Goal: Task Accomplishment & Management: Manage account settings

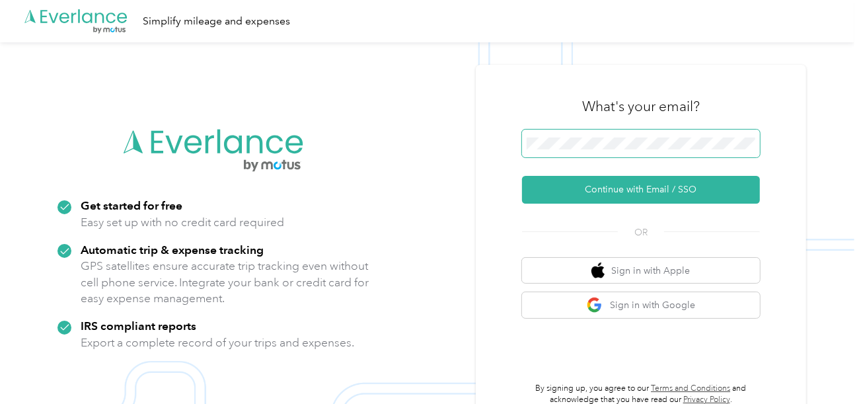
click at [596, 133] on span at bounding box center [641, 144] width 238 height 28
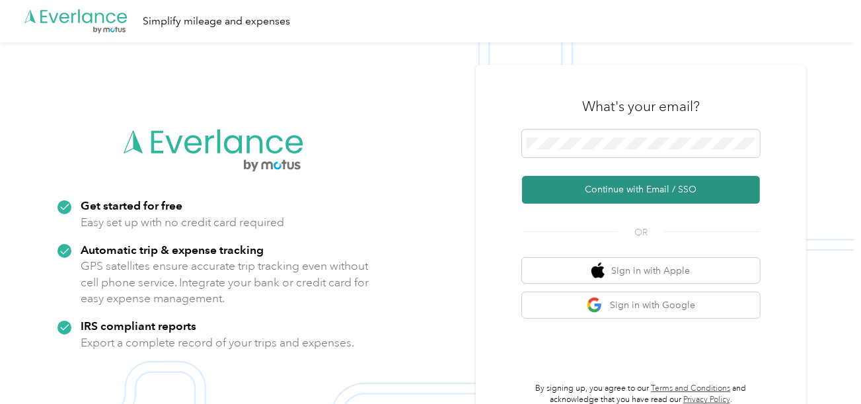
click at [604, 192] on button "Continue with Email / SSO" at bounding box center [641, 190] width 238 height 28
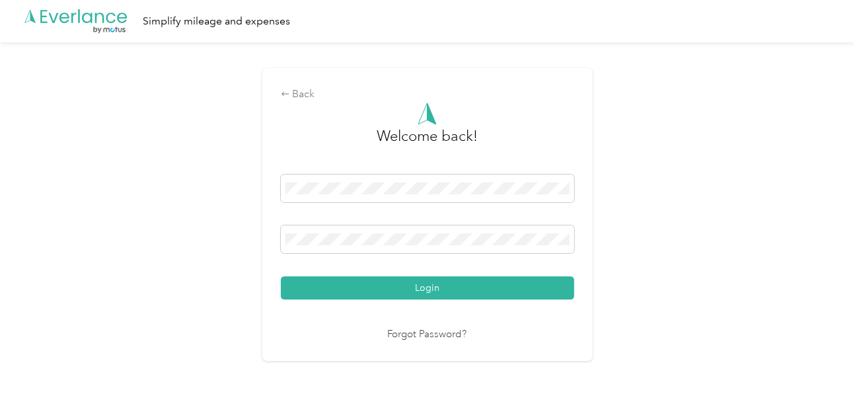
click at [484, 275] on div "Login" at bounding box center [427, 236] width 293 height 125
drag, startPoint x: 484, startPoint y: 283, endPoint x: 677, endPoint y: 227, distance: 200.5
click at [486, 284] on button "Login" at bounding box center [427, 287] width 293 height 23
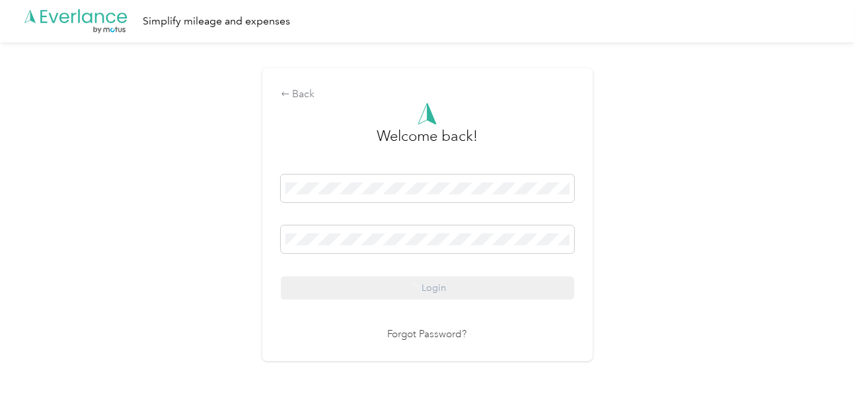
drag, startPoint x: 677, startPoint y: 227, endPoint x: 840, endPoint y: 252, distance: 165.2
click at [686, 228] on div "Back Welcome back! Login Forgot Password?" at bounding box center [427, 220] width 854 height 356
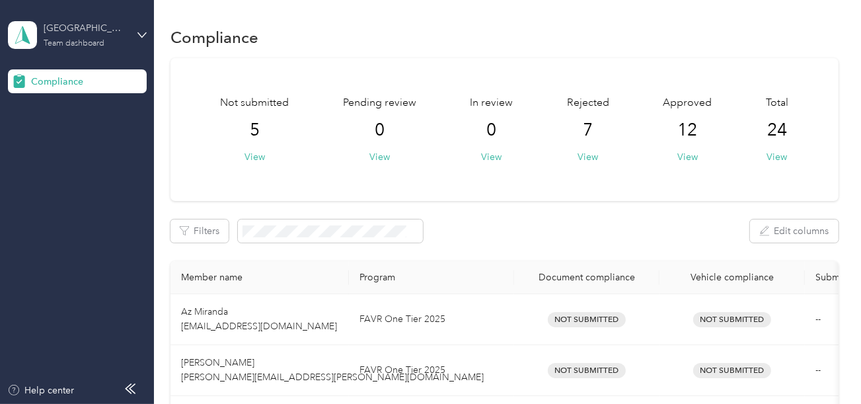
drag, startPoint x: 108, startPoint y: 32, endPoint x: 107, endPoint y: 47, distance: 14.6
click at [108, 32] on div "[GEOGRAPHIC_DATA]" at bounding box center [85, 28] width 83 height 14
click at [83, 143] on div "Log out" at bounding box center [147, 135] width 260 height 23
